Goal: Check status: Check status

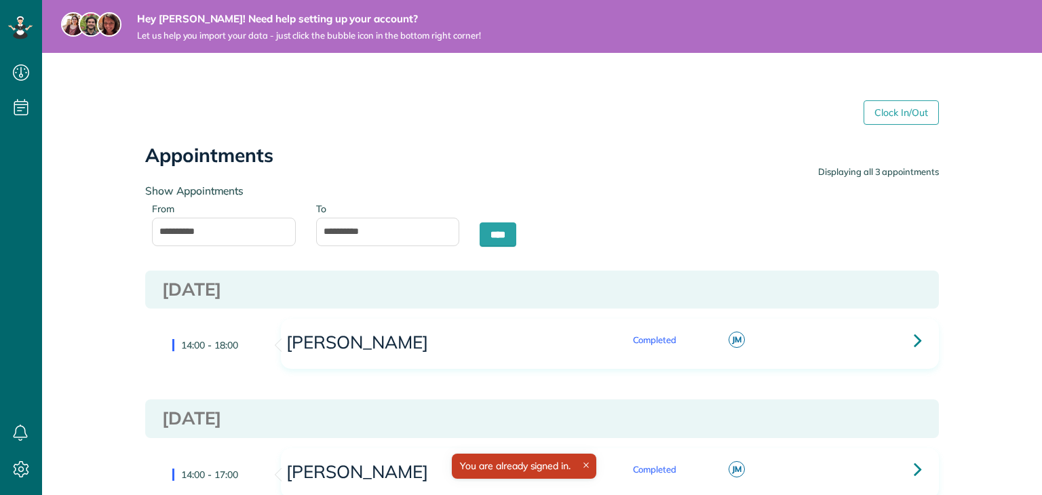
scroll to position [6, 6]
type input "**********"
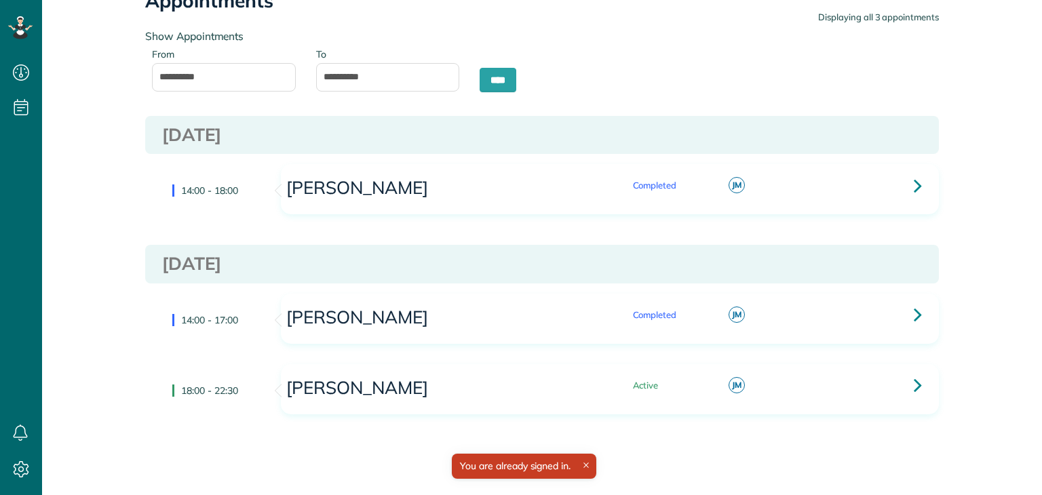
scroll to position [176, 0]
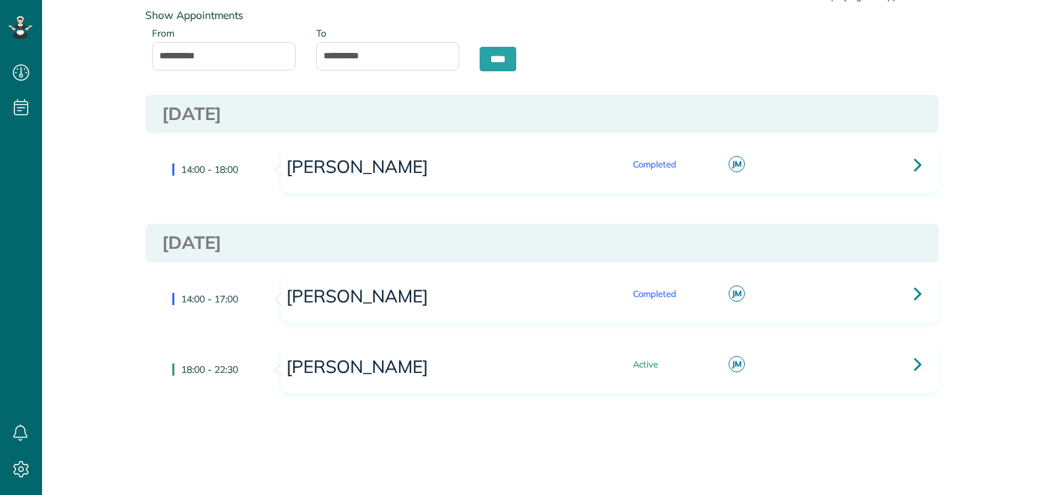
drag, startPoint x: 399, startPoint y: 192, endPoint x: 407, endPoint y: 166, distance: 27.0
click at [399, 185] on div "[PERSON_NAME] Completed [PERSON_NAME] not set" at bounding box center [610, 168] width 657 height 49
drag, startPoint x: 407, startPoint y: 166, endPoint x: 915, endPoint y: 157, distance: 507.7
click at [415, 164] on h3 "[PERSON_NAME]" at bounding box center [435, 167] width 300 height 20
click at [924, 157] on div "[PERSON_NAME] Completed [PERSON_NAME] not set" at bounding box center [610, 168] width 657 height 49
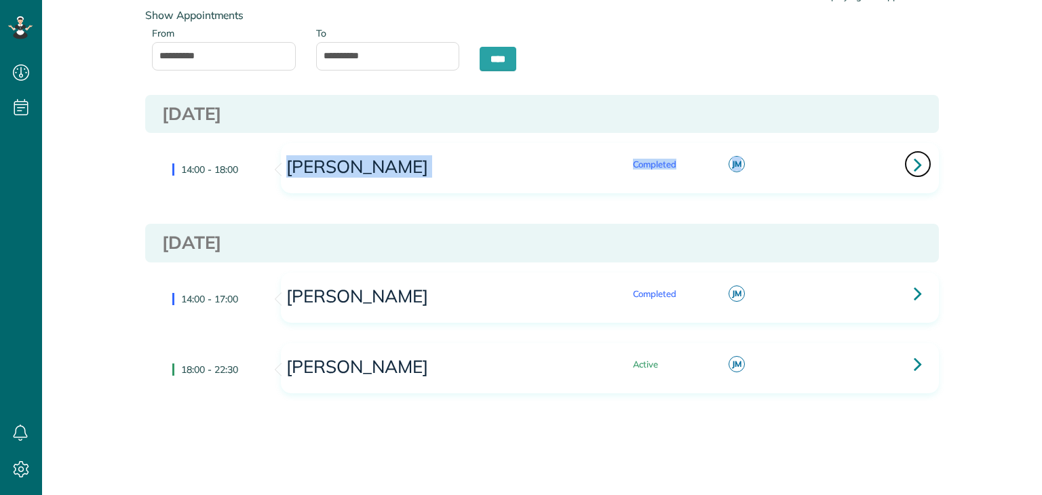
click at [918, 168] on link at bounding box center [918, 164] width 27 height 27
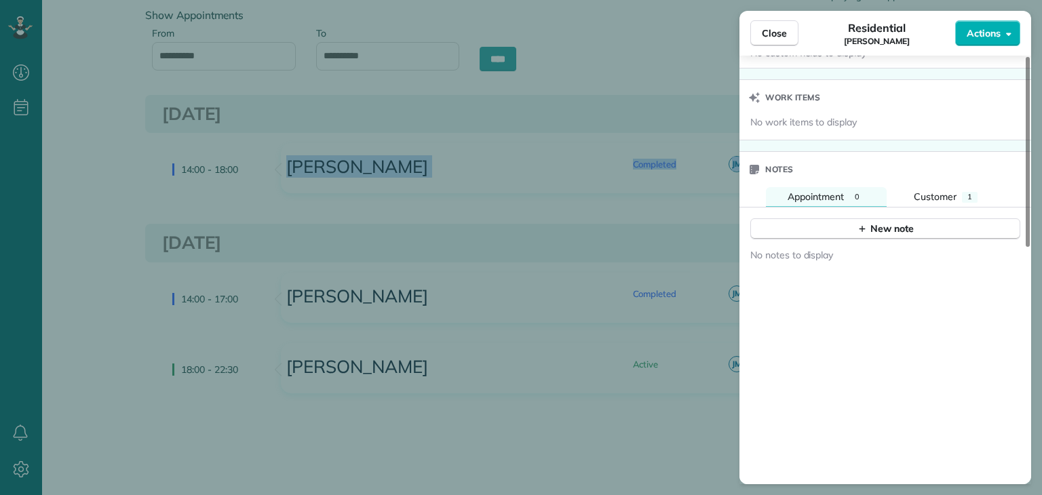
scroll to position [532, 0]
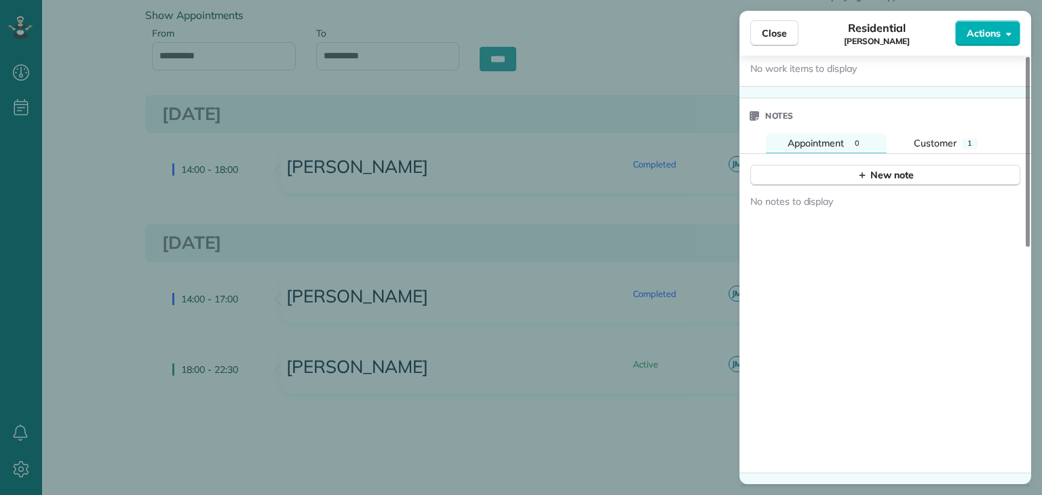
click at [958, 265] on div "No notes to display" at bounding box center [886, 330] width 292 height 286
click at [945, 145] on span "Customer" at bounding box center [935, 143] width 43 height 12
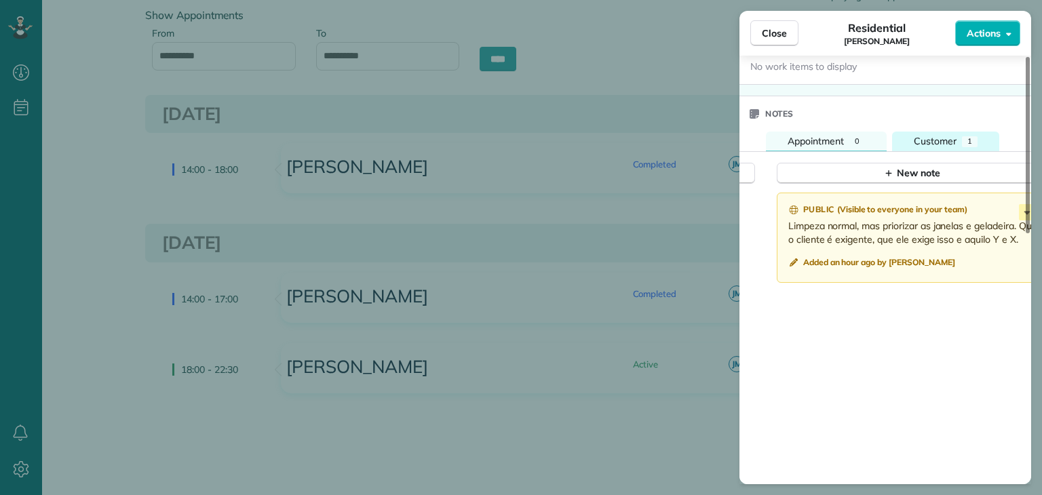
drag, startPoint x: 831, startPoint y: 147, endPoint x: 907, endPoint y: 147, distance: 76.7
click at [833, 147] on span "Appointment" at bounding box center [816, 141] width 56 height 12
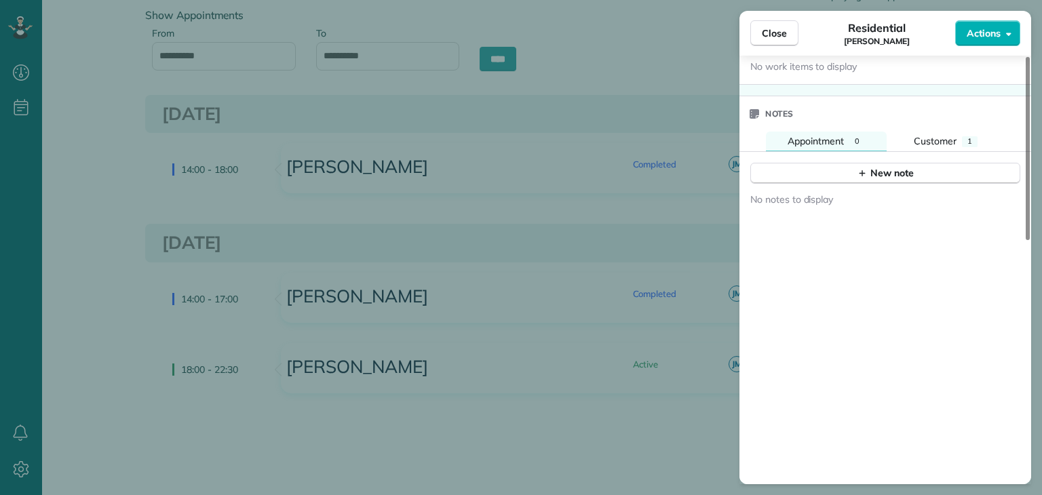
drag, startPoint x: 926, startPoint y: 147, endPoint x: 931, endPoint y: 155, distance: 10.4
click at [928, 145] on span "Customer" at bounding box center [935, 141] width 43 height 12
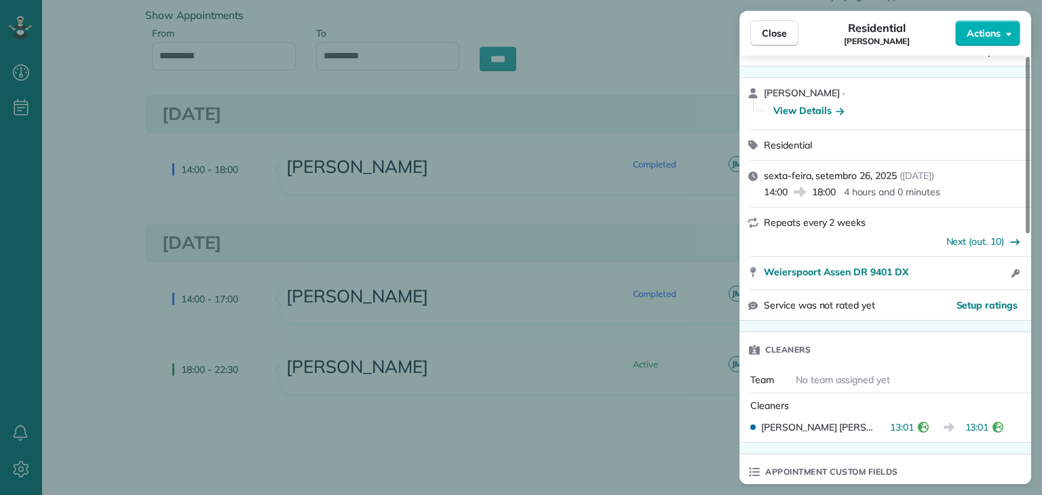
scroll to position [0, 0]
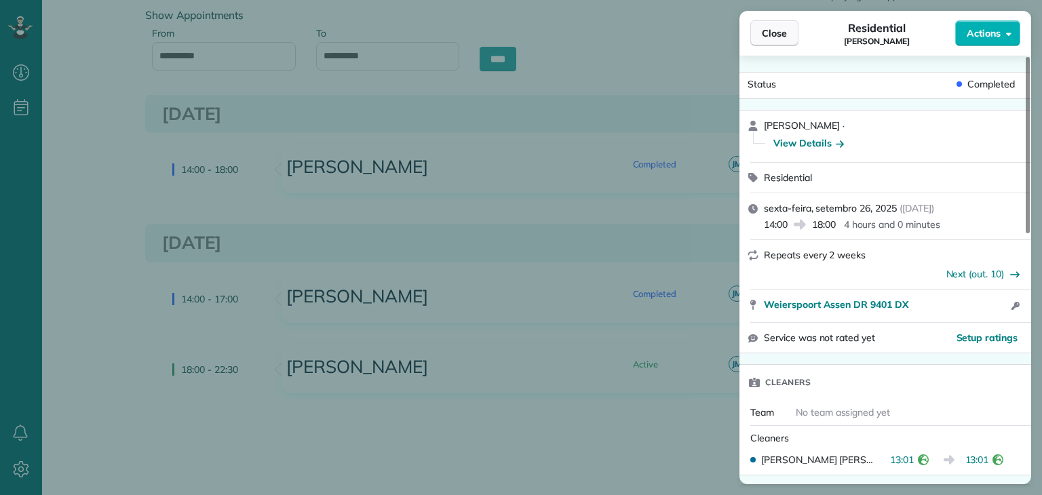
click at [777, 33] on span "Close" at bounding box center [774, 33] width 25 height 14
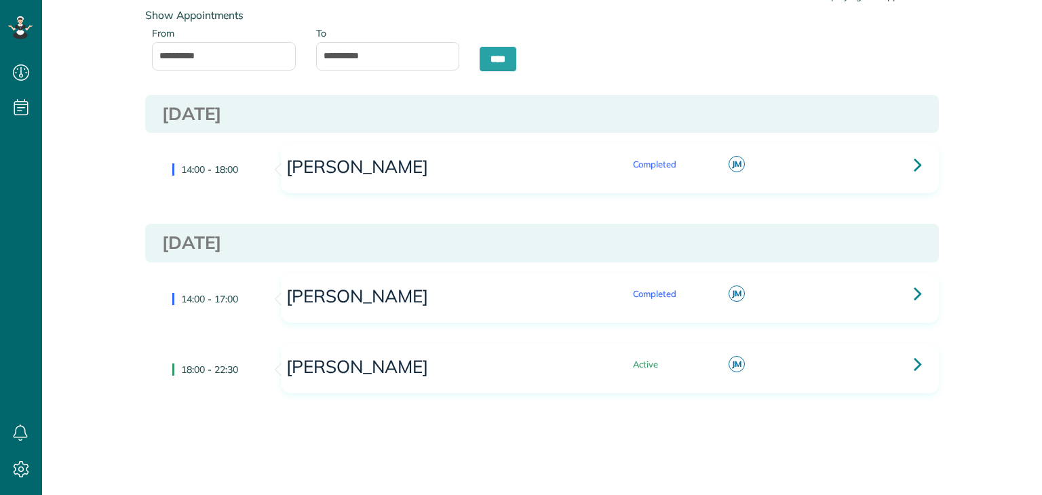
drag, startPoint x: 885, startPoint y: 159, endPoint x: 898, endPoint y: 162, distance: 13.1
click at [886, 159] on div "Price not set" at bounding box center [866, 161] width 62 height 20
click at [906, 164] on link at bounding box center [918, 164] width 27 height 27
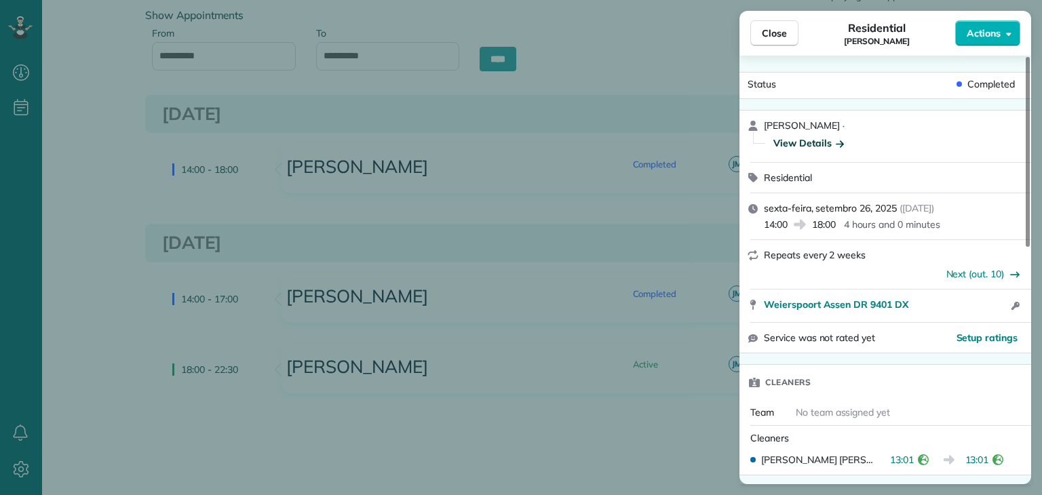
click at [789, 147] on div "View Details" at bounding box center [809, 143] width 71 height 14
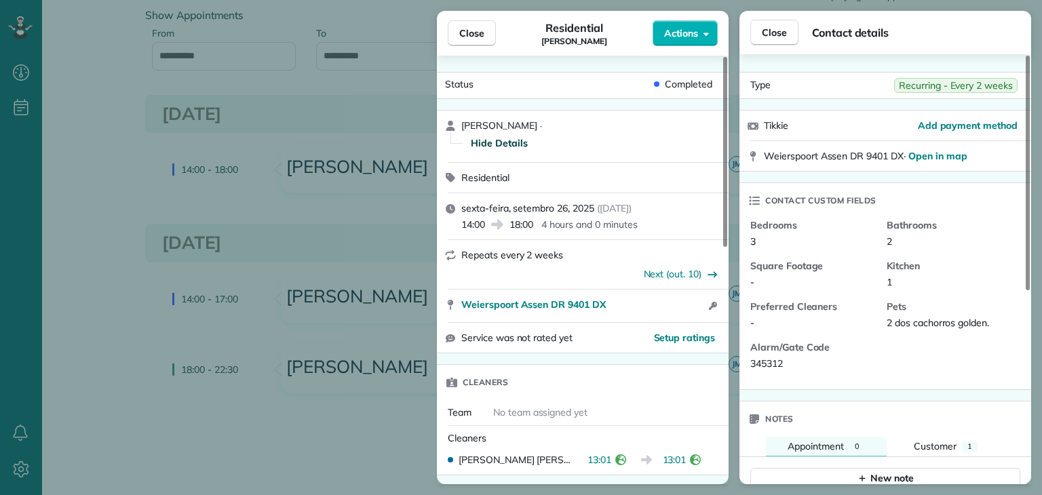
drag, startPoint x: 768, startPoint y: 123, endPoint x: 810, endPoint y: 115, distance: 42.1
click at [808, 115] on div "Tikkie Add payment method" at bounding box center [886, 126] width 292 height 30
drag, startPoint x: 153, startPoint y: 233, endPoint x: 432, endPoint y: 139, distance: 294.2
click at [164, 227] on div "Close Residential [PERSON_NAME] Actions Status Completed [PERSON_NAME] · Hide D…" at bounding box center [521, 247] width 1042 height 495
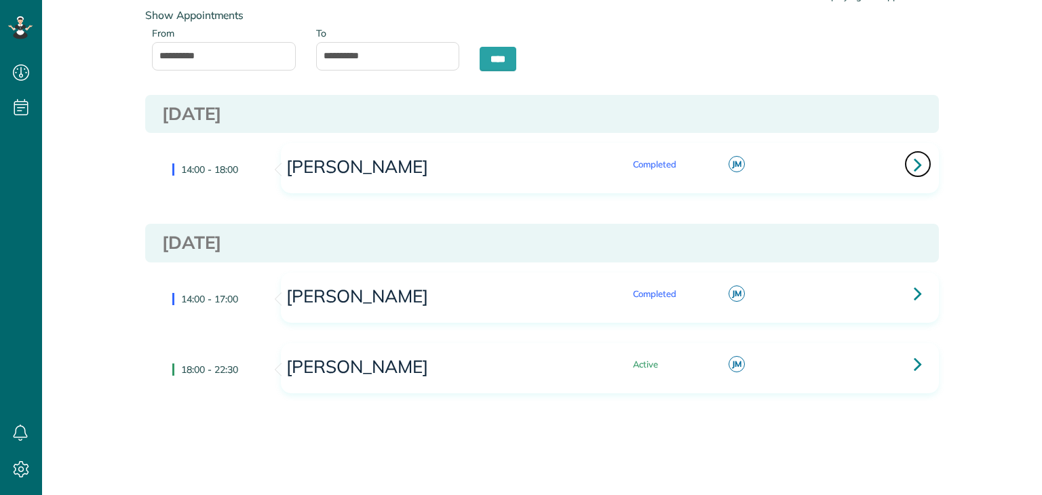
click at [918, 166] on link at bounding box center [918, 164] width 27 height 27
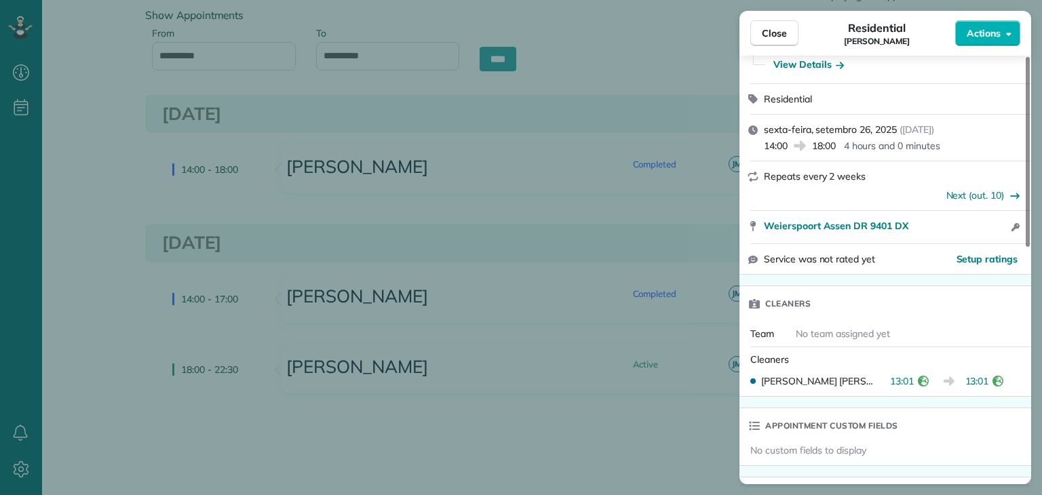
scroll to position [136, 0]
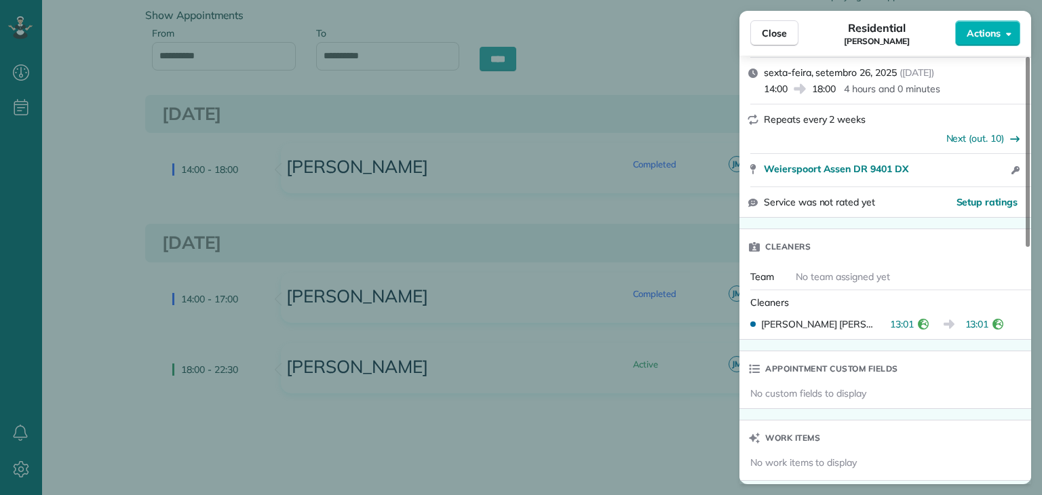
click at [922, 326] on icon "reset" at bounding box center [923, 324] width 11 height 11
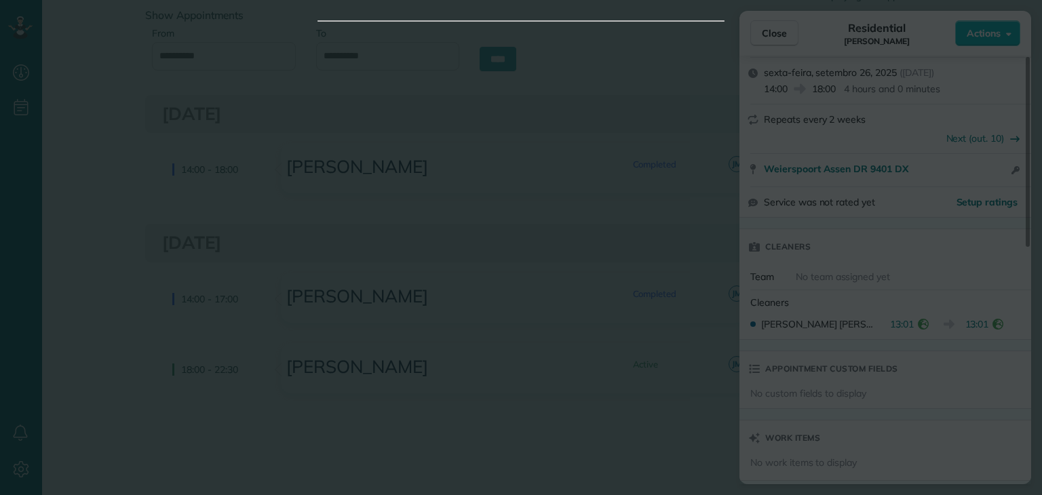
click at [915, 298] on div at bounding box center [521, 247] width 1042 height 495
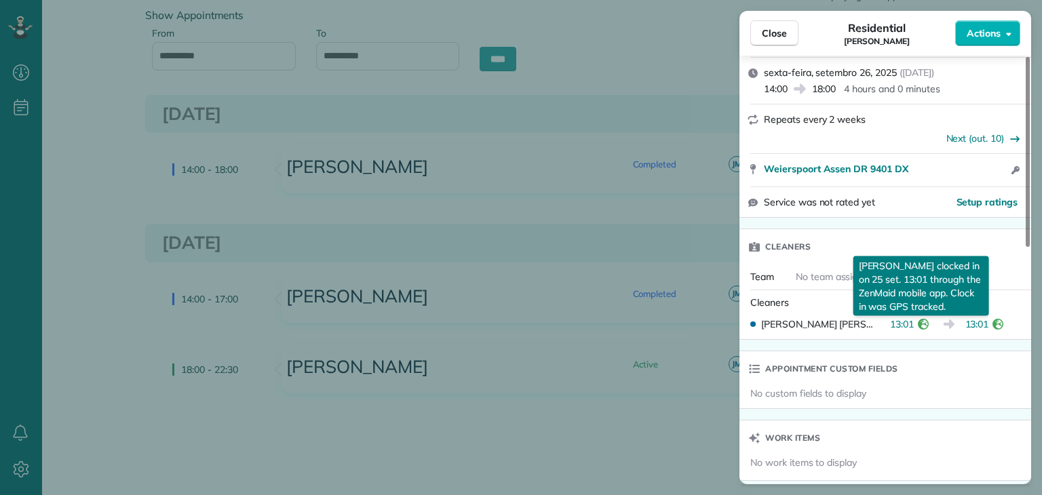
click at [918, 328] on icon "reset" at bounding box center [923, 324] width 11 height 11
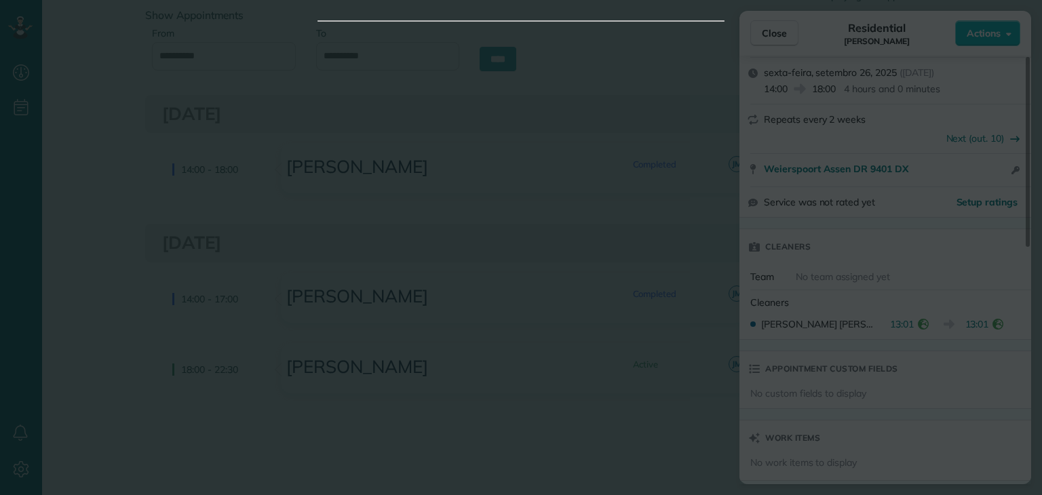
drag, startPoint x: 950, startPoint y: 264, endPoint x: 980, endPoint y: 289, distance: 39.0
click at [966, 276] on div at bounding box center [521, 247] width 1042 height 495
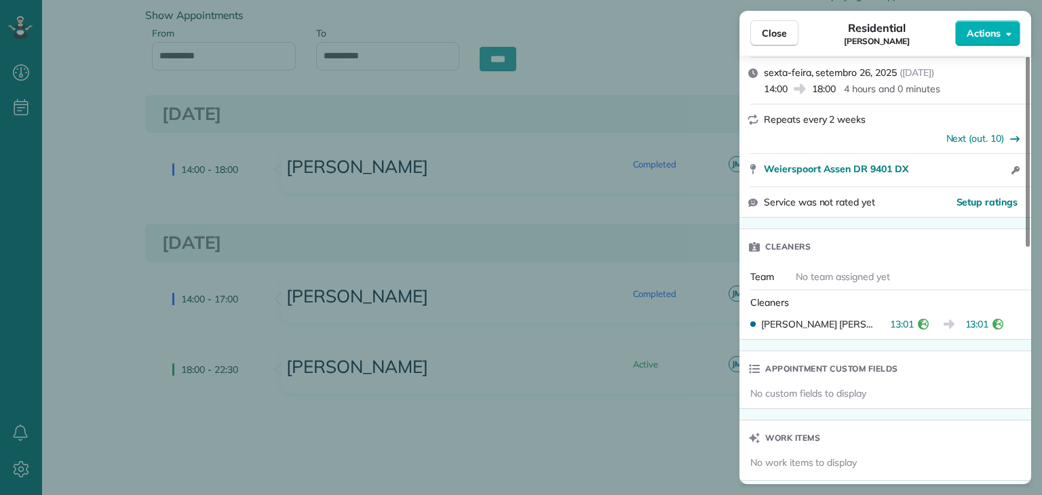
click at [998, 326] on icon "reset" at bounding box center [998, 324] width 11 height 11
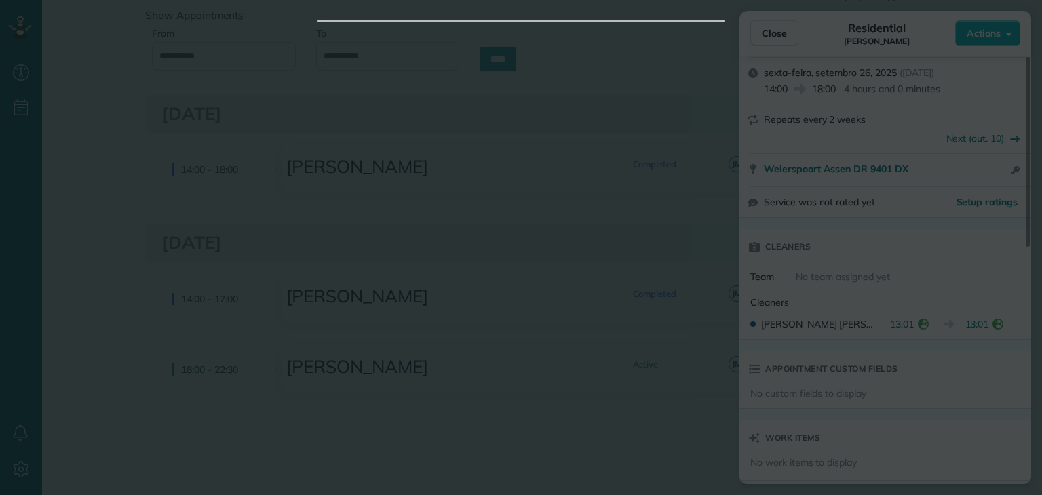
click at [562, 178] on div at bounding box center [521, 247] width 1042 height 495
